Goal: Task Accomplishment & Management: Manage account settings

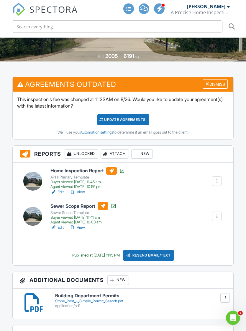
scroll to position [132, 0]
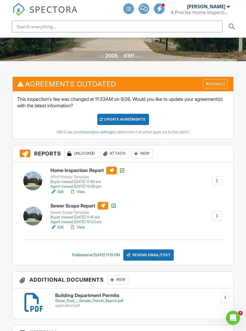
click at [117, 149] on div "Attach" at bounding box center [115, 153] width 28 height 9
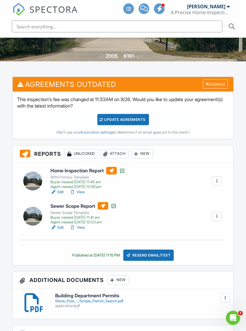
scroll to position [132, 0]
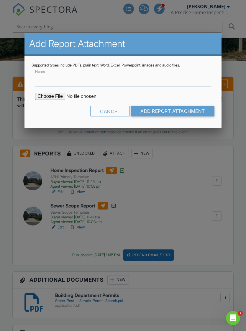
click at [147, 79] on input "Name" at bounding box center [123, 79] width 176 height 14
type input "Radon Report"
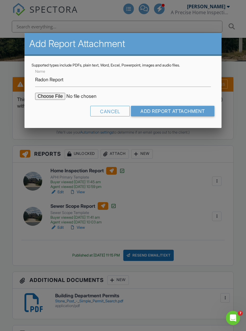
click at [48, 96] on input "file" at bounding box center [85, 96] width 100 height 7
type input "C:\fakepath\Stone Post.pdf"
click at [197, 110] on input "Add Report Attachment" at bounding box center [173, 111] width 84 height 11
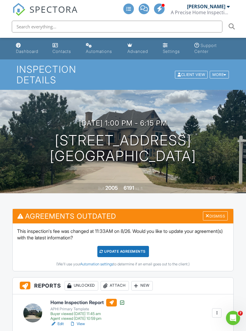
click at [28, 49] on div "Dashboard" at bounding box center [27, 51] width 22 height 5
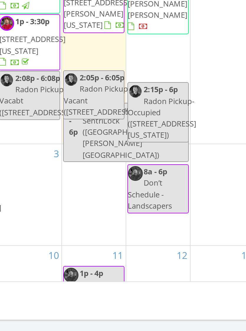
scroll to position [43, 0]
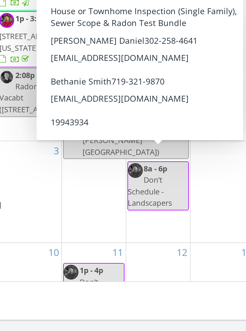
click at [172, 150] on link "2:15p - 6p Radon Pickup-Occupied (2770 Rossmere St, Colorado Springs)" at bounding box center [187, 165] width 31 height 30
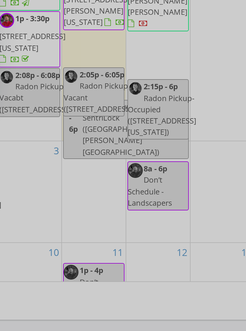
type input "Sn Basement, no system, door lockPickup starts Friday the 29th at 2:15pm."
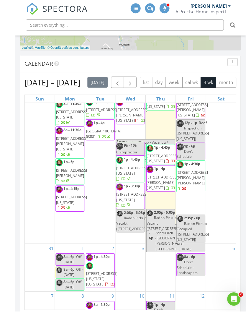
scroll to position [495, 0]
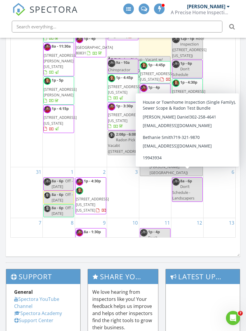
click at [195, 166] on link "2:15p - 6p Radon Pickup-Occupied (2770 Rossmere St, Colorado Springs)" at bounding box center [187, 151] width 31 height 30
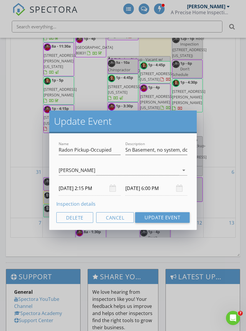
type input "Sn Basement, no system, door lockPickup starts Friday the 29th at 2:15pm."
click at [91, 206] on link "Inspection details" at bounding box center [75, 203] width 39 height 6
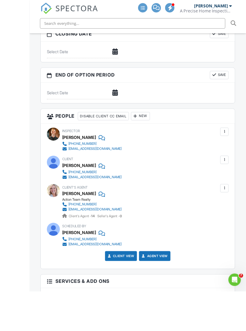
scroll to position [768, 0]
